Goal: Check status: Check status

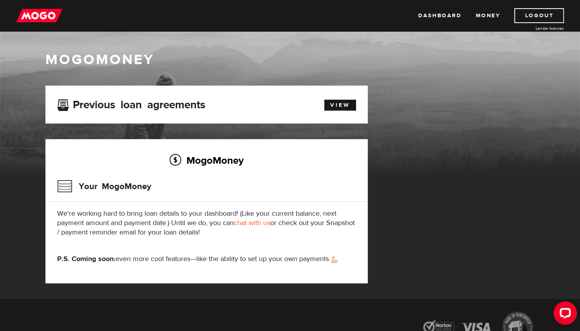
click at [260, 225] on link "chat with us" at bounding box center [252, 223] width 36 height 9
click at [38, 13] on img at bounding box center [39, 15] width 46 height 15
click at [438, 16] on link "Dashboard" at bounding box center [439, 15] width 43 height 15
click at [398, 274] on div "MogoMoney Your MogoMoney application Expired Your MogoMoney credit decision has…" at bounding box center [290, 193] width 501 height 214
click at [336, 101] on link "View" at bounding box center [340, 105] width 32 height 11
